Goal: Navigation & Orientation: Understand site structure

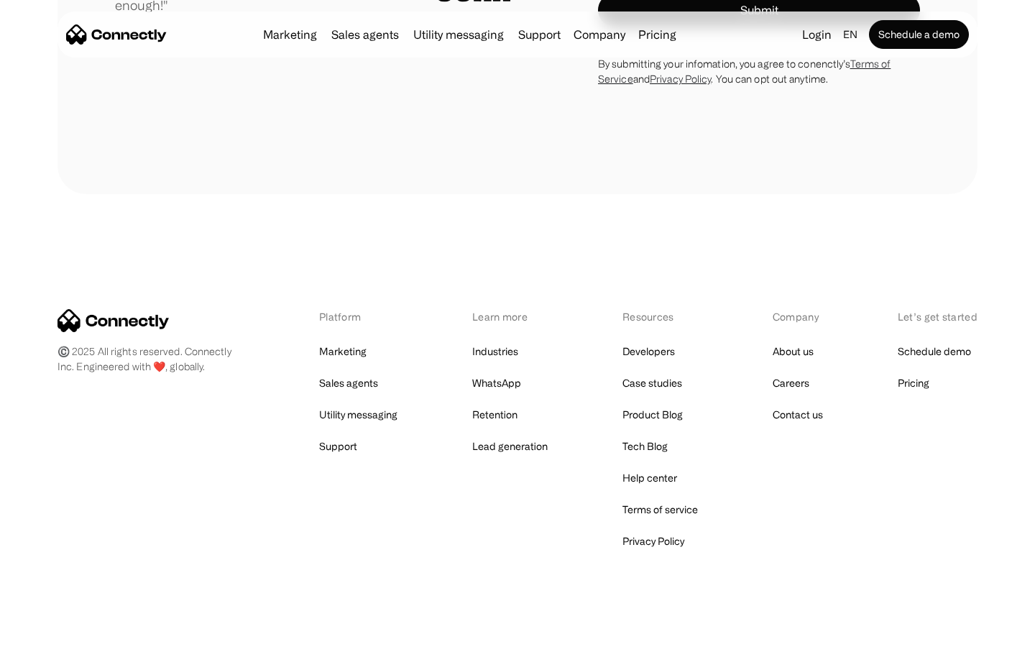
scroll to position [4004, 0]
